Goal: Navigation & Orientation: Go to known website

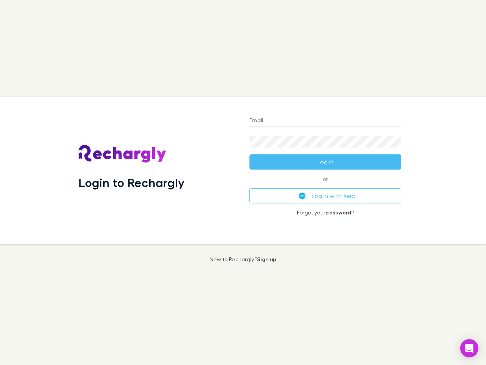
click at [243, 182] on div "Login to Rechargly" at bounding box center [158, 169] width 171 height 147
click at [325, 121] on input "Email" at bounding box center [326, 121] width 152 height 12
click at [325, 162] on form "Email Password Log in" at bounding box center [326, 139] width 152 height 61
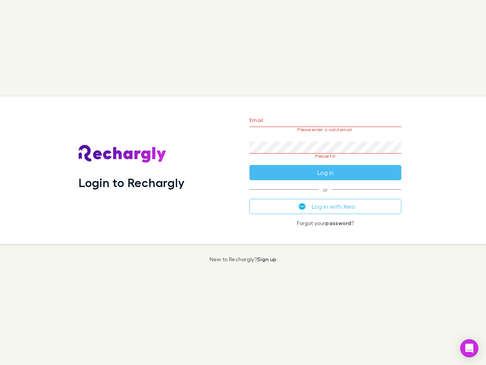
click at [325, 196] on div "Email Please enter a valid email. Password Please fill Log in or Log in with Xe…" at bounding box center [325, 169] width 164 height 147
click at [469, 348] on icon "Open Intercom Messenger" at bounding box center [470, 347] width 8 height 9
